Goal: Information Seeking & Learning: Learn about a topic

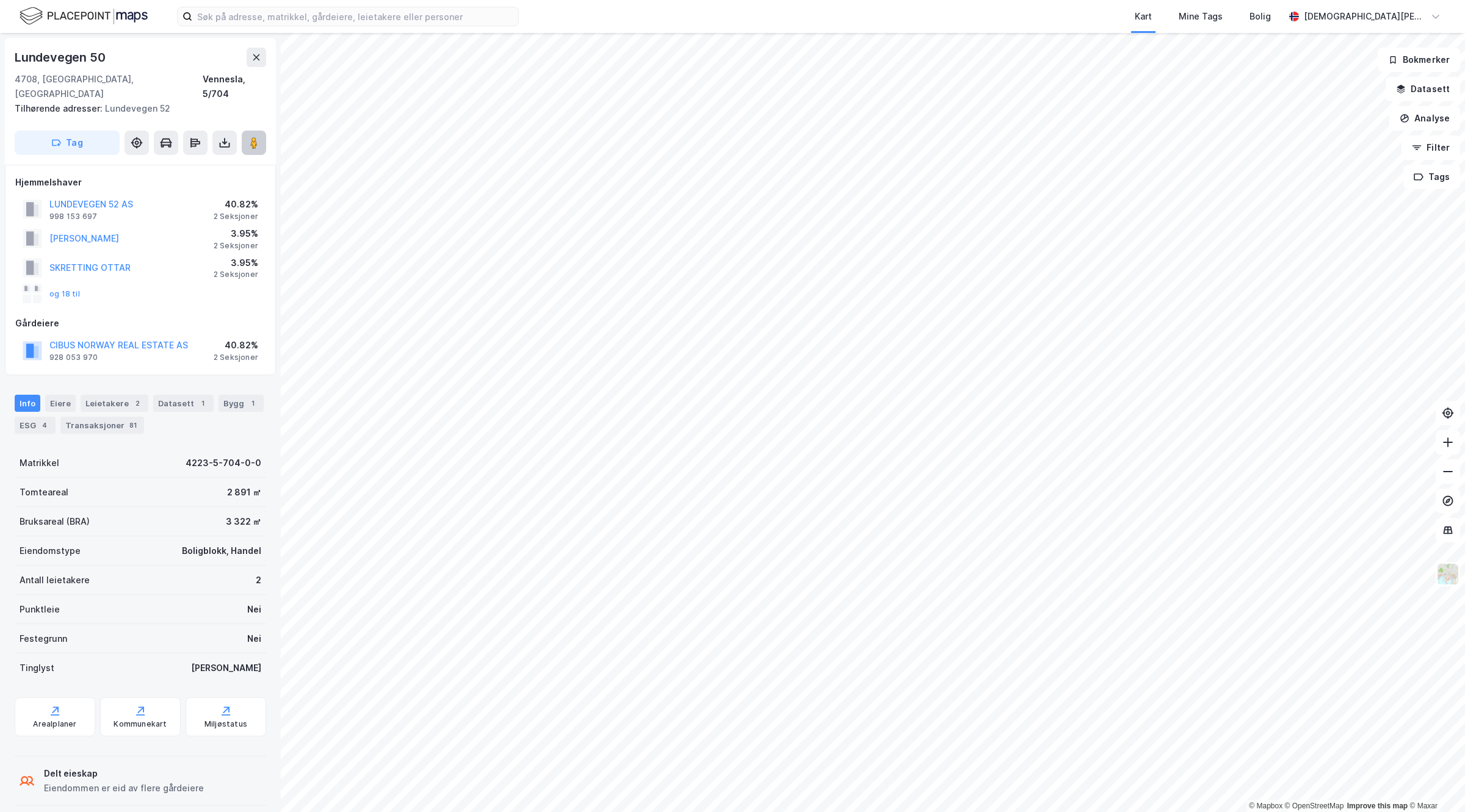
click at [248, 136] on icon at bounding box center [253, 142] width 12 height 12
